Goal: Communication & Community: Answer question/provide support

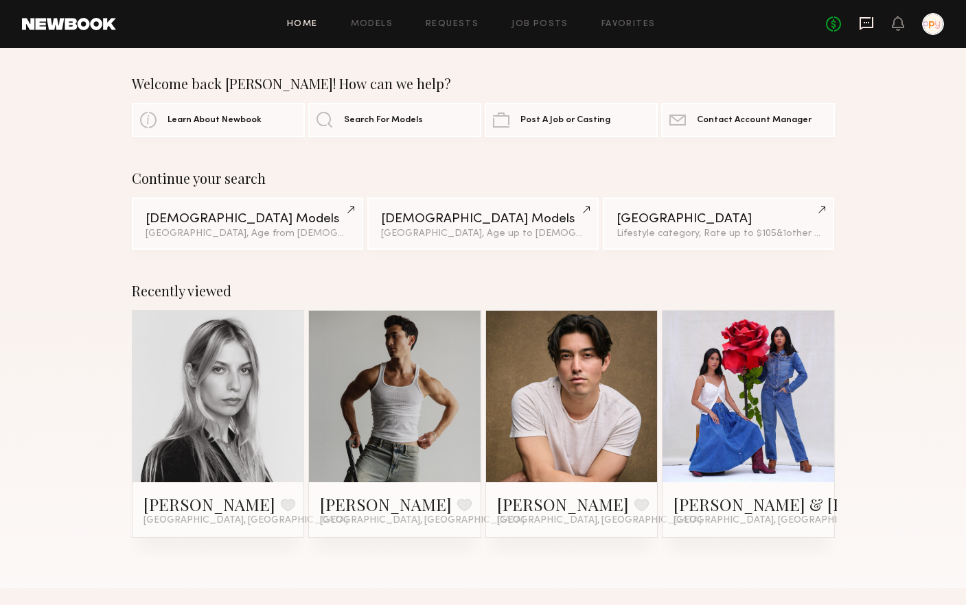
click at [866, 25] on icon at bounding box center [866, 23] width 15 height 15
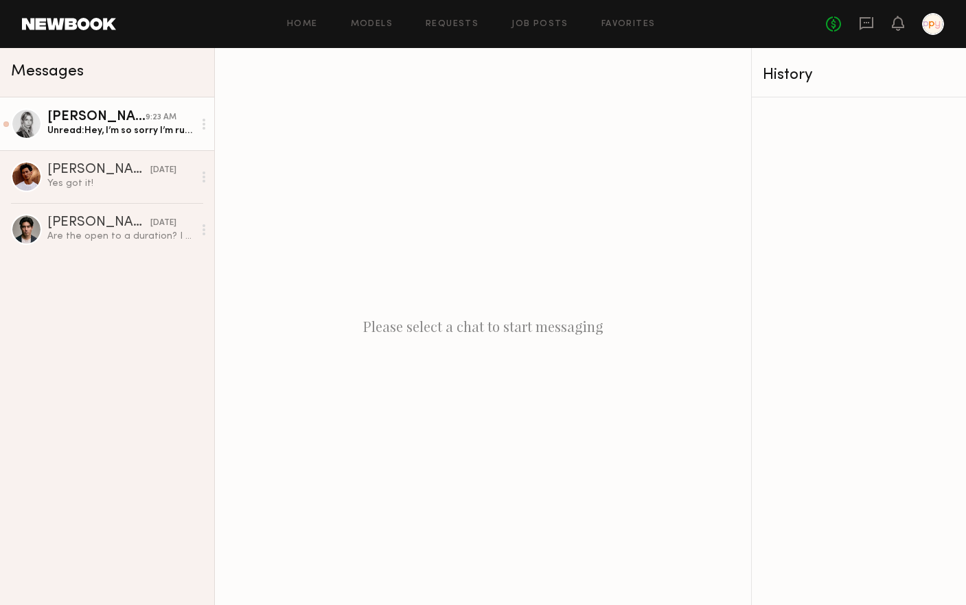
click at [139, 131] on div "Unread: Hey, I’m so sorry I’m running late — coming from the Valley and the tra…" at bounding box center [120, 130] width 146 height 13
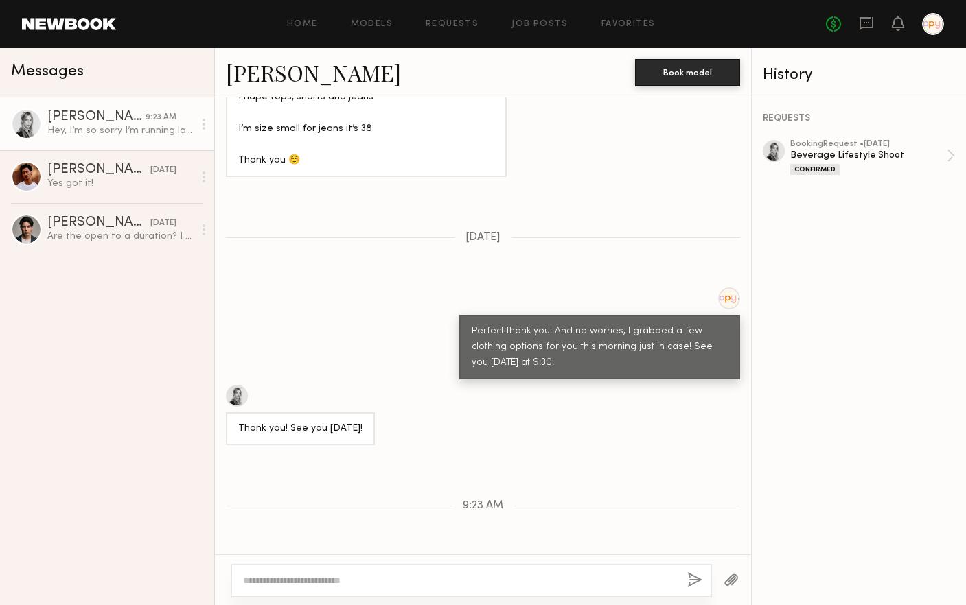
click at [458, 582] on textarea at bounding box center [459, 581] width 433 height 14
type textarea "**********"
click at [694, 575] on button "button" at bounding box center [694, 580] width 15 height 17
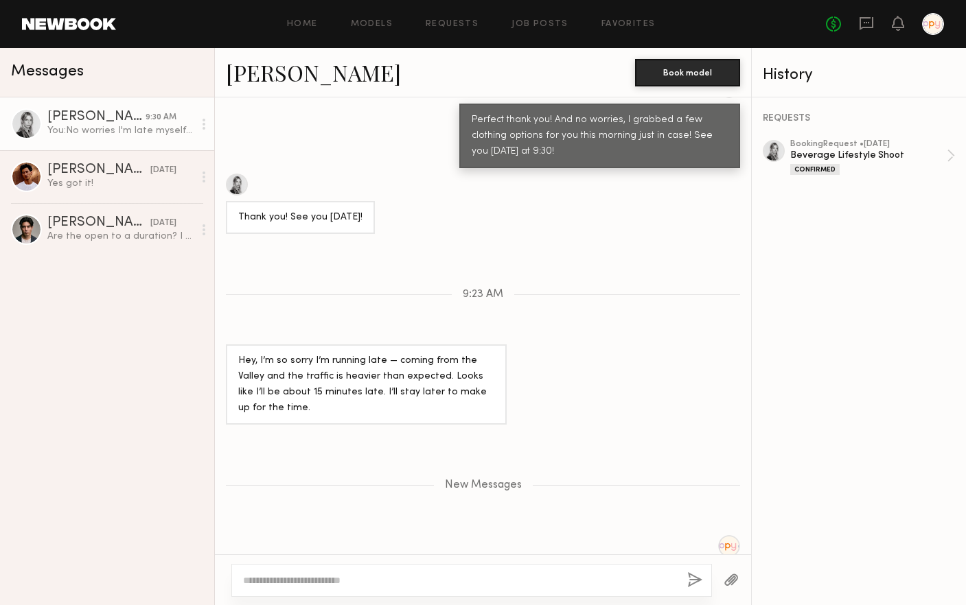
scroll to position [1782, 0]
